Goal: Feedback & Contribution: Submit feedback/report problem

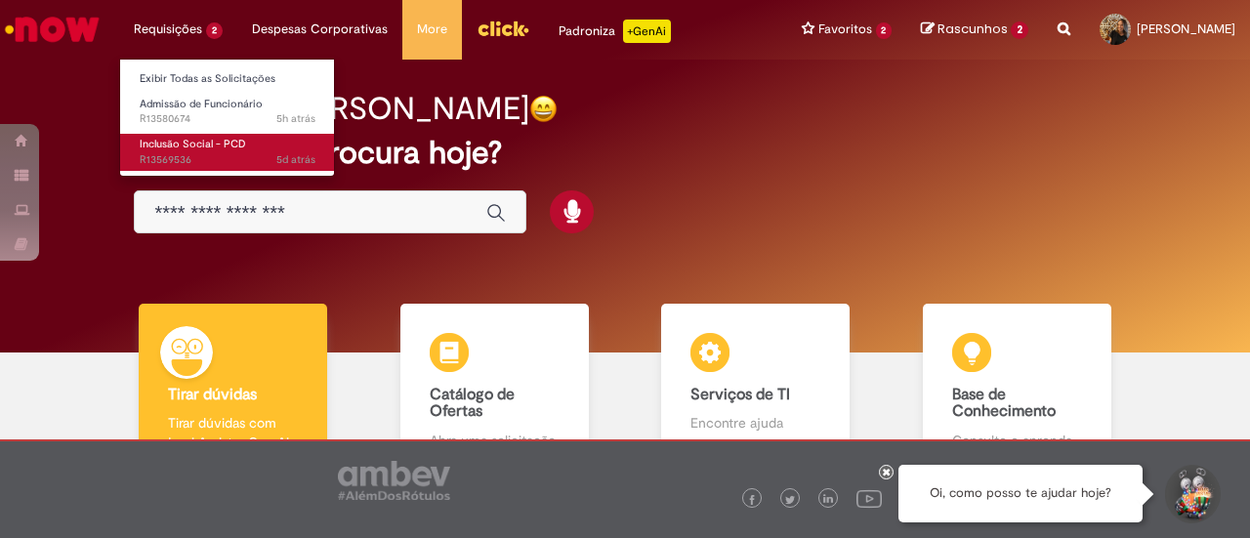
click at [242, 152] on span "5d atrás 5 dias atrás R13569536" at bounding box center [228, 160] width 176 height 16
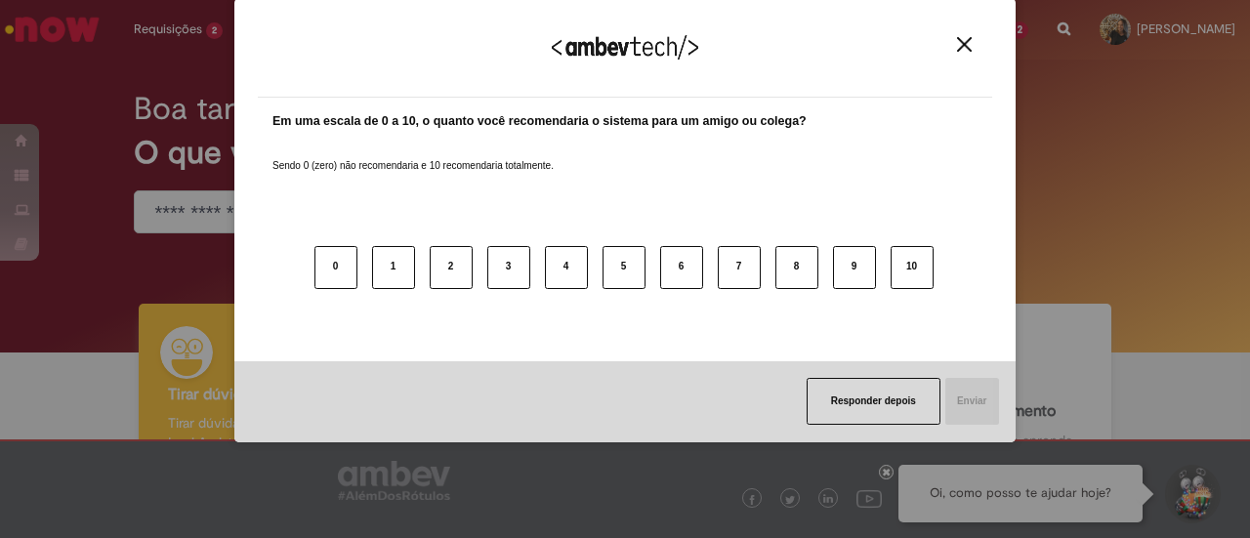
click at [966, 42] on img "Close" at bounding box center [964, 44] width 15 height 15
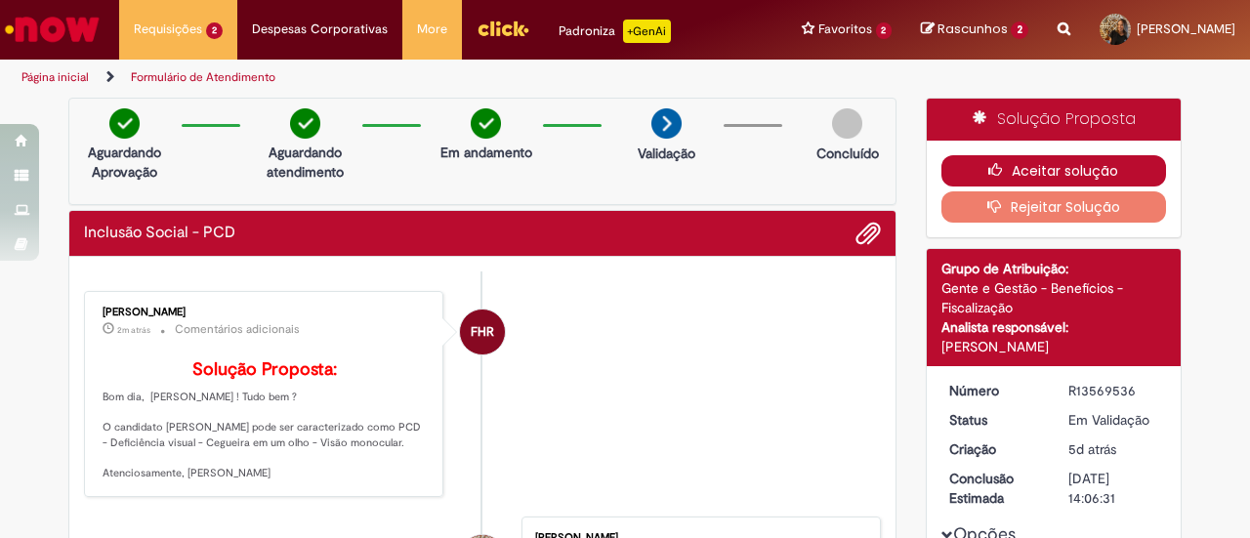
click at [998, 164] on icon "button" at bounding box center [999, 170] width 23 height 14
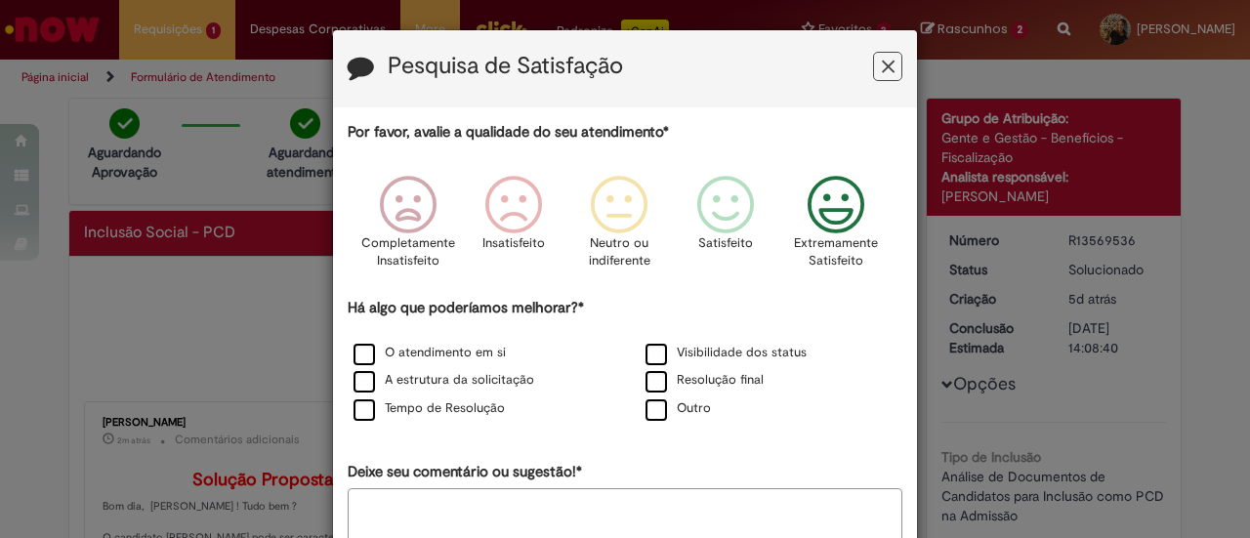
click at [814, 204] on icon "Feedback" at bounding box center [836, 205] width 73 height 59
click at [712, 414] on div "Outro" at bounding box center [771, 409] width 288 height 24
click at [708, 414] on div "Outro" at bounding box center [771, 409] width 288 height 24
drag, startPoint x: 693, startPoint y: 407, endPoint x: 685, endPoint y: 447, distance: 40.8
click at [693, 407] on label "Outro" at bounding box center [677, 408] width 65 height 19
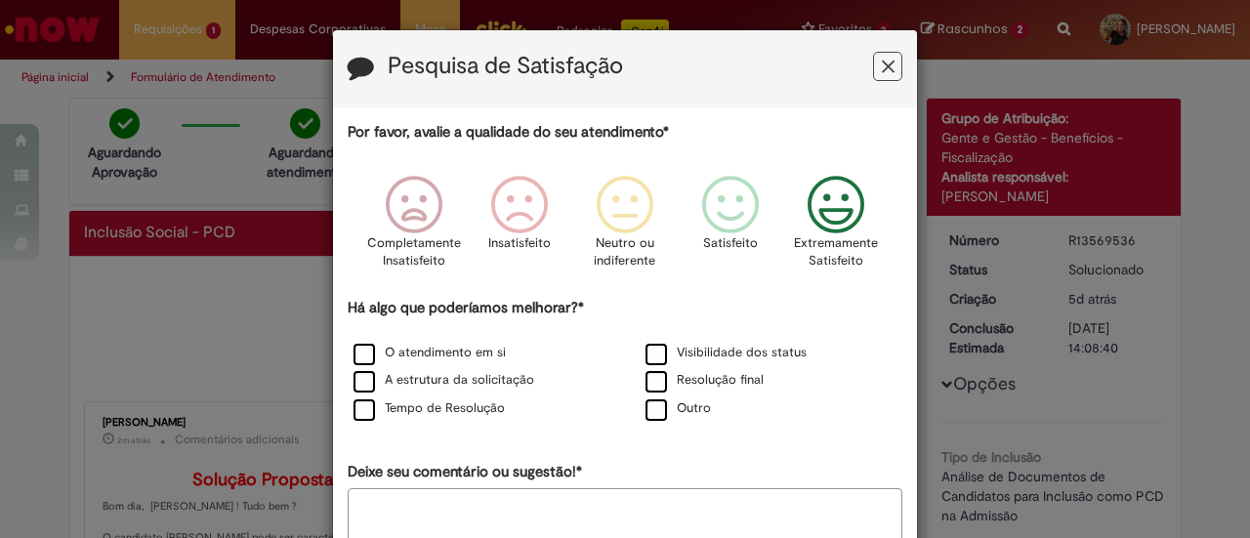
scroll to position [116, 0]
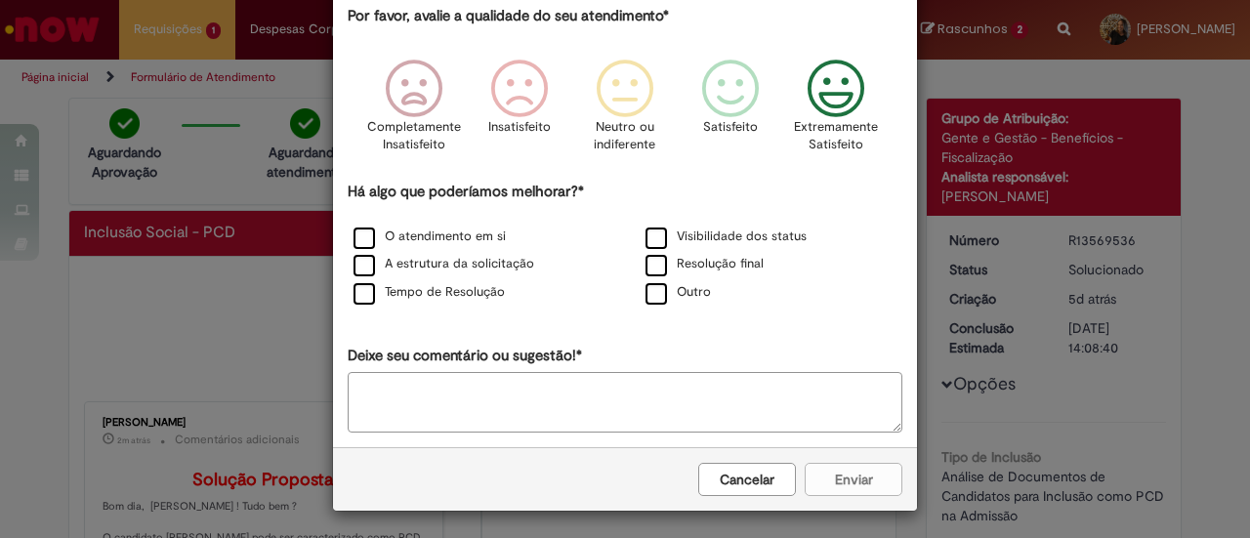
click at [662, 389] on textarea "Deixe seu comentário ou sugestão!*" at bounding box center [625, 402] width 555 height 61
type textarea "***"
click at [823, 463] on button "Enviar" at bounding box center [854, 479] width 98 height 33
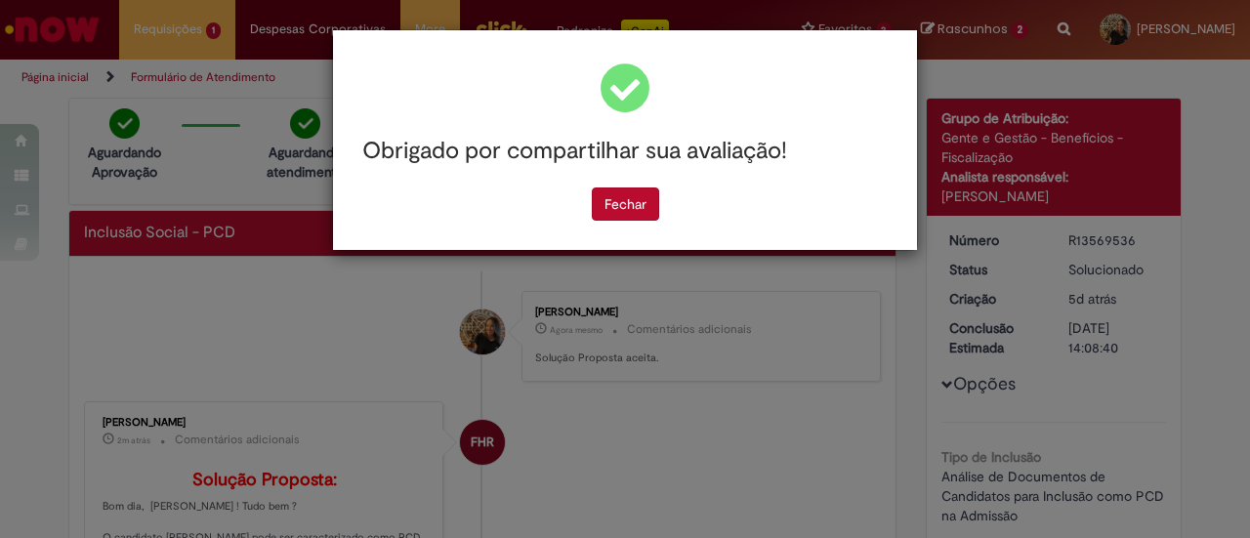
scroll to position [0, 0]
